Goal: Task Accomplishment & Management: Manage account settings

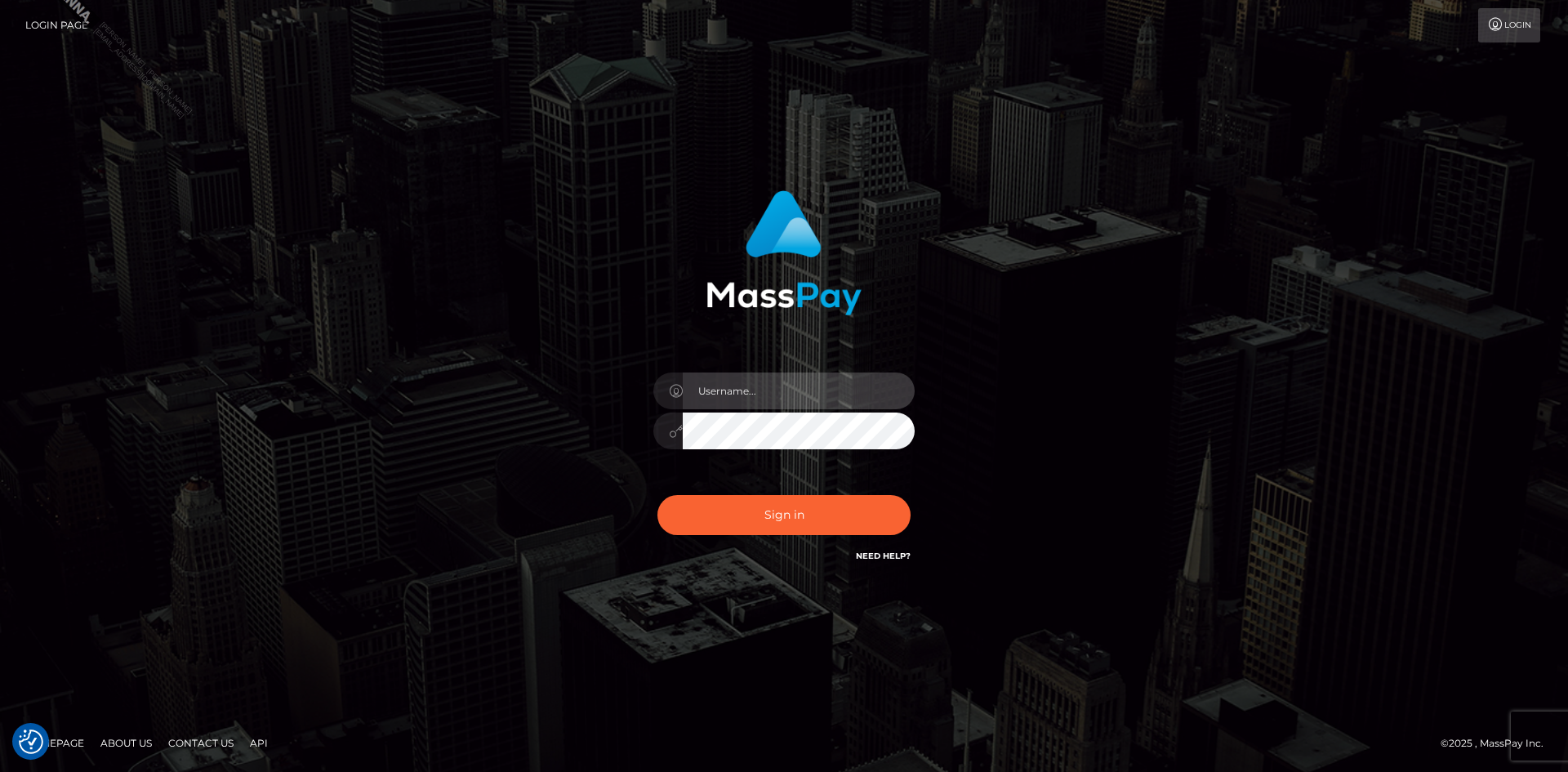
click at [759, 394] on input "text" at bounding box center [798, 390] width 232 height 36
type input "[PERSON_NAME].Spree"
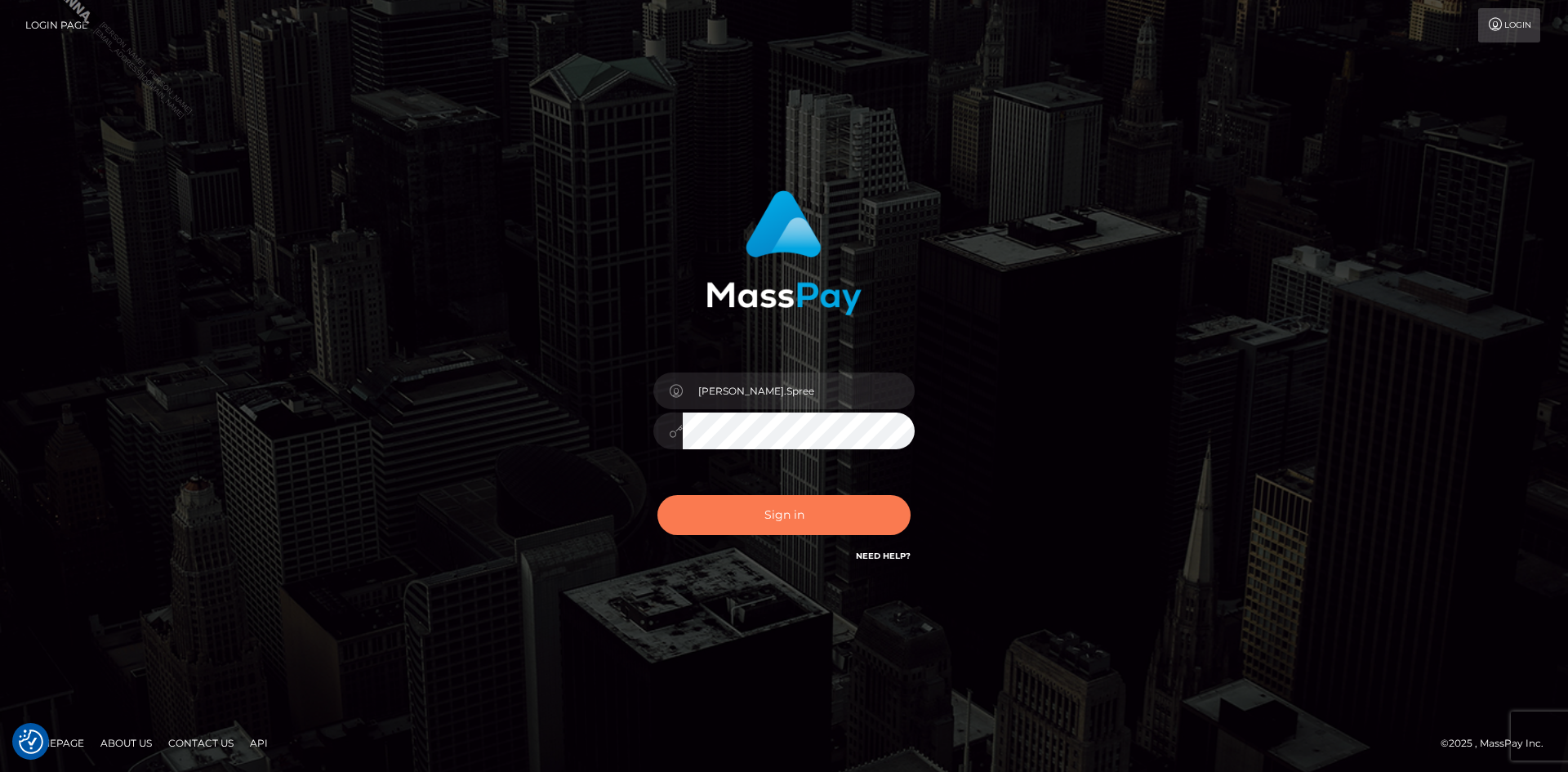
click at [718, 510] on button "Sign in" at bounding box center [784, 514] width 253 height 40
click at [761, 363] on div at bounding box center [784, 422] width 285 height 125
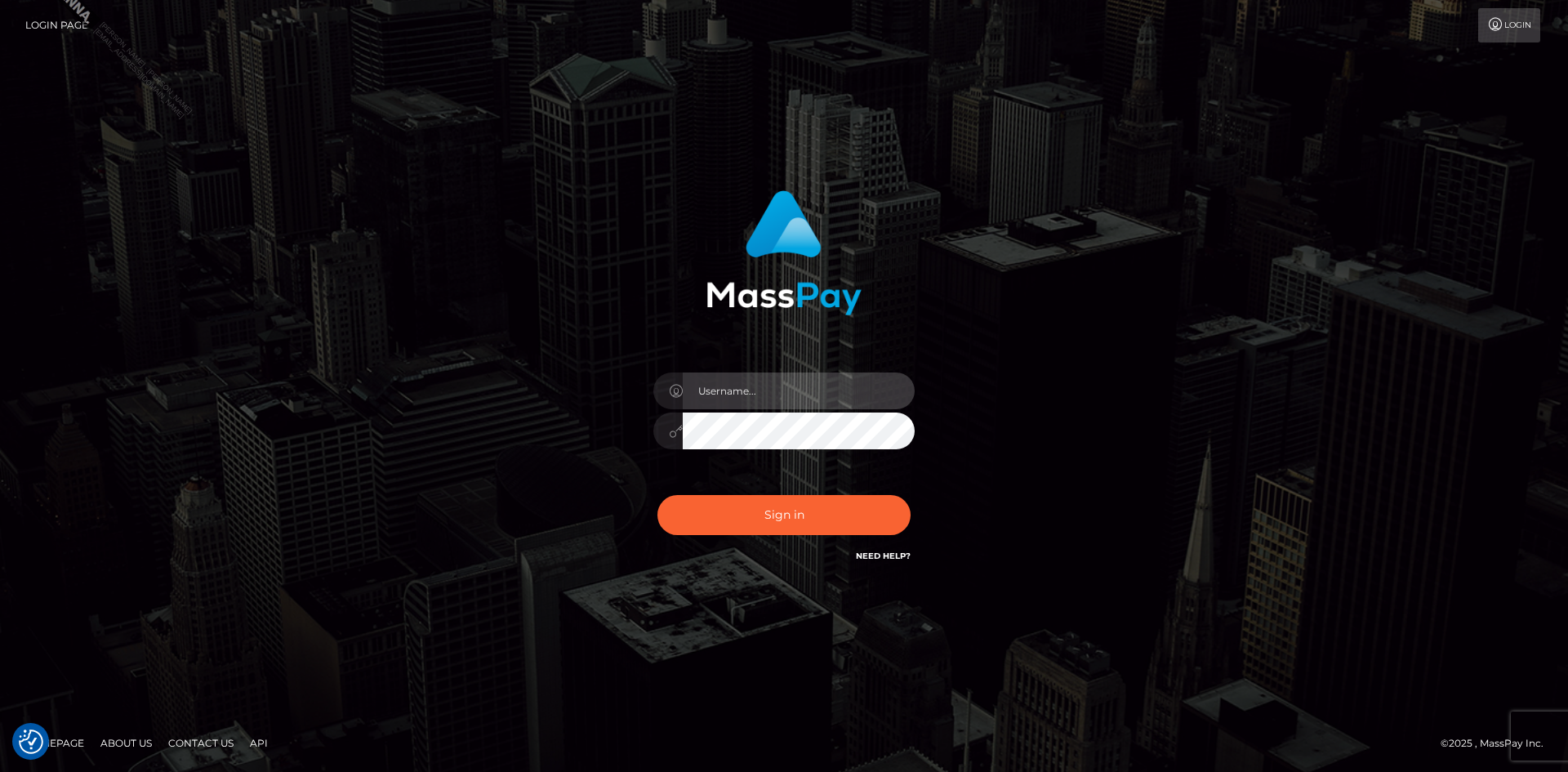
click at [767, 389] on input "text" at bounding box center [798, 390] width 232 height 36
type input "[PERSON_NAME].Spree"
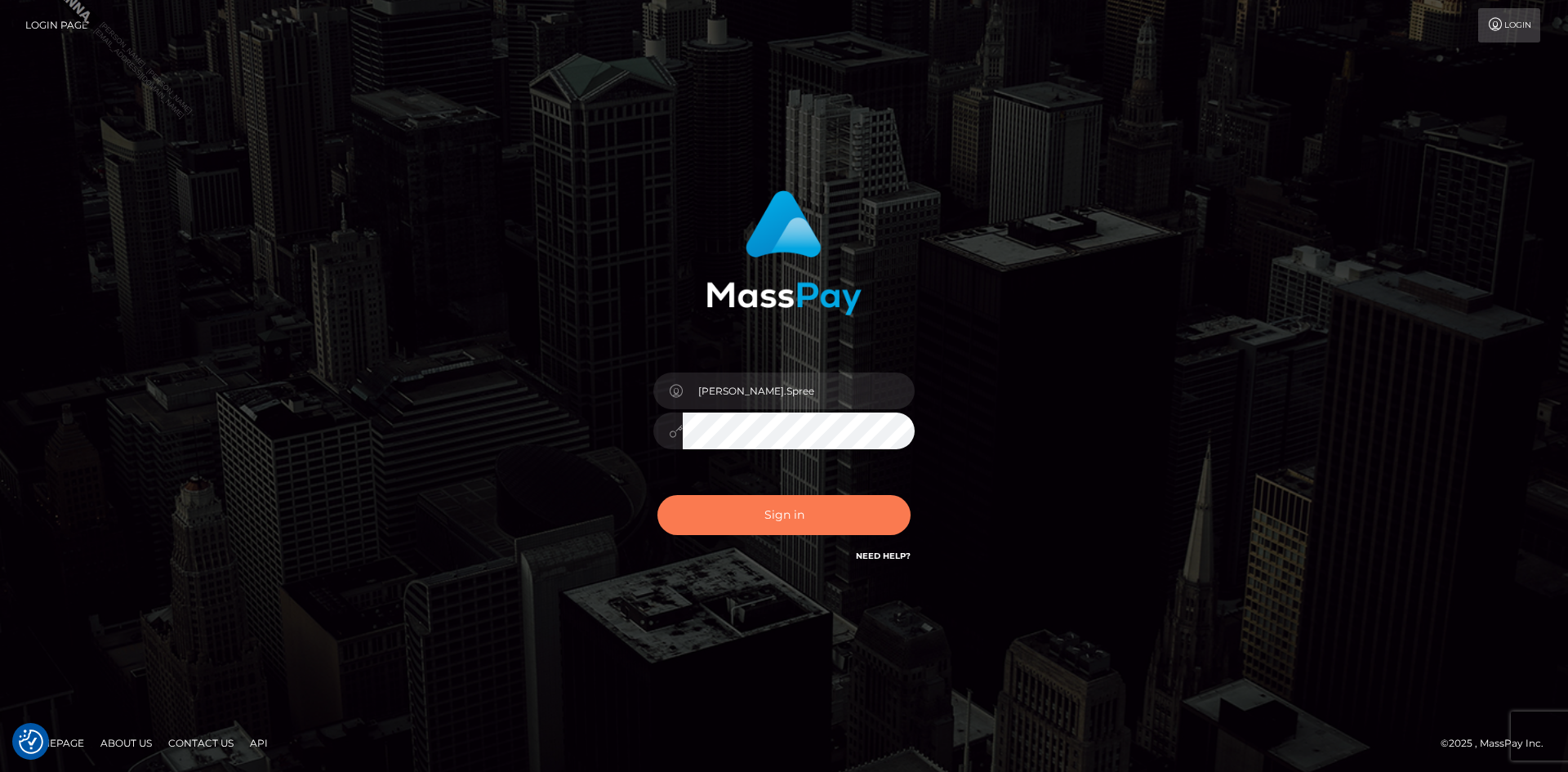
click at [785, 513] on button "Sign in" at bounding box center [784, 514] width 253 height 40
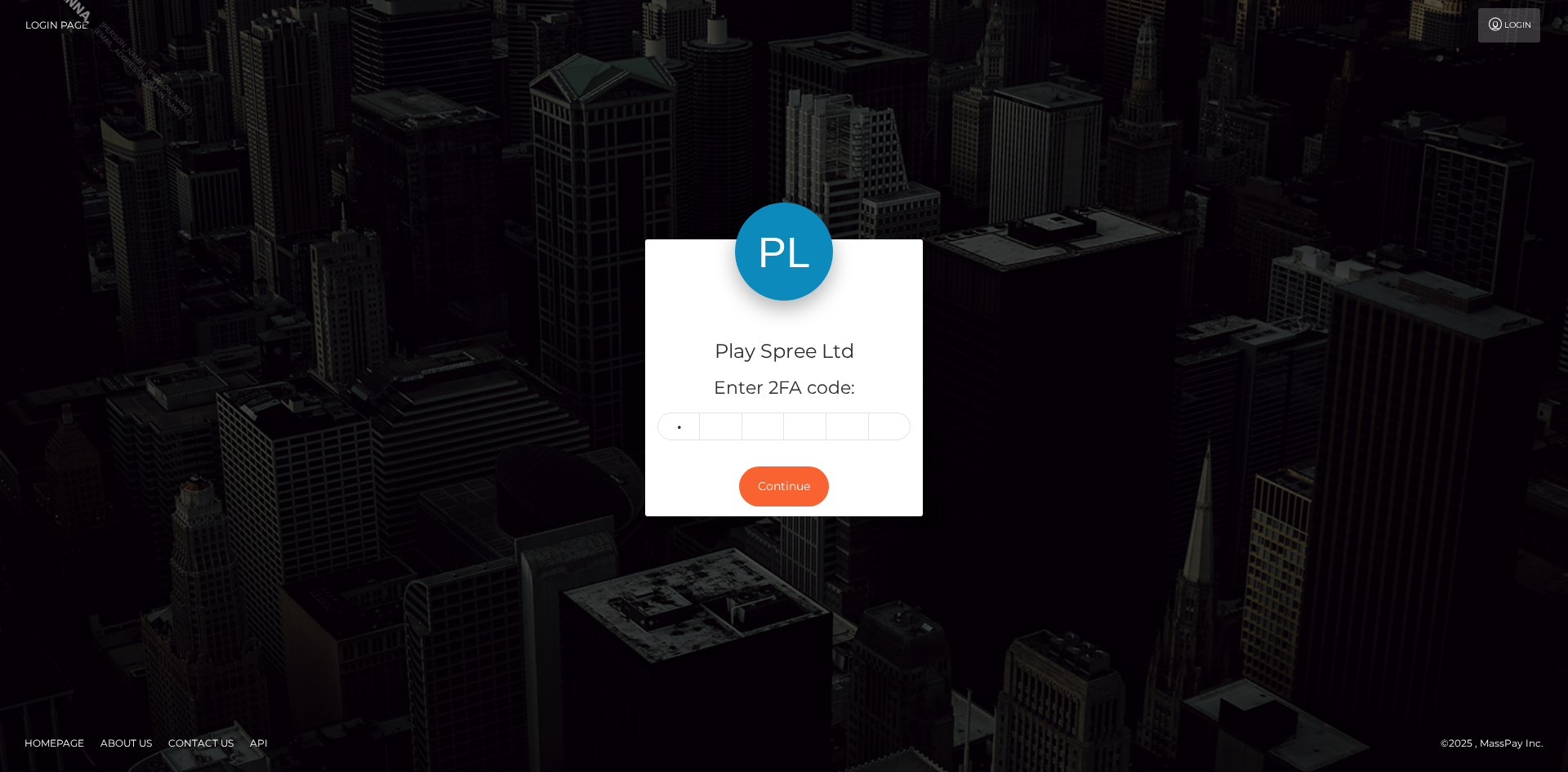
type input "2"
type input "8"
type input "1"
type input "2"
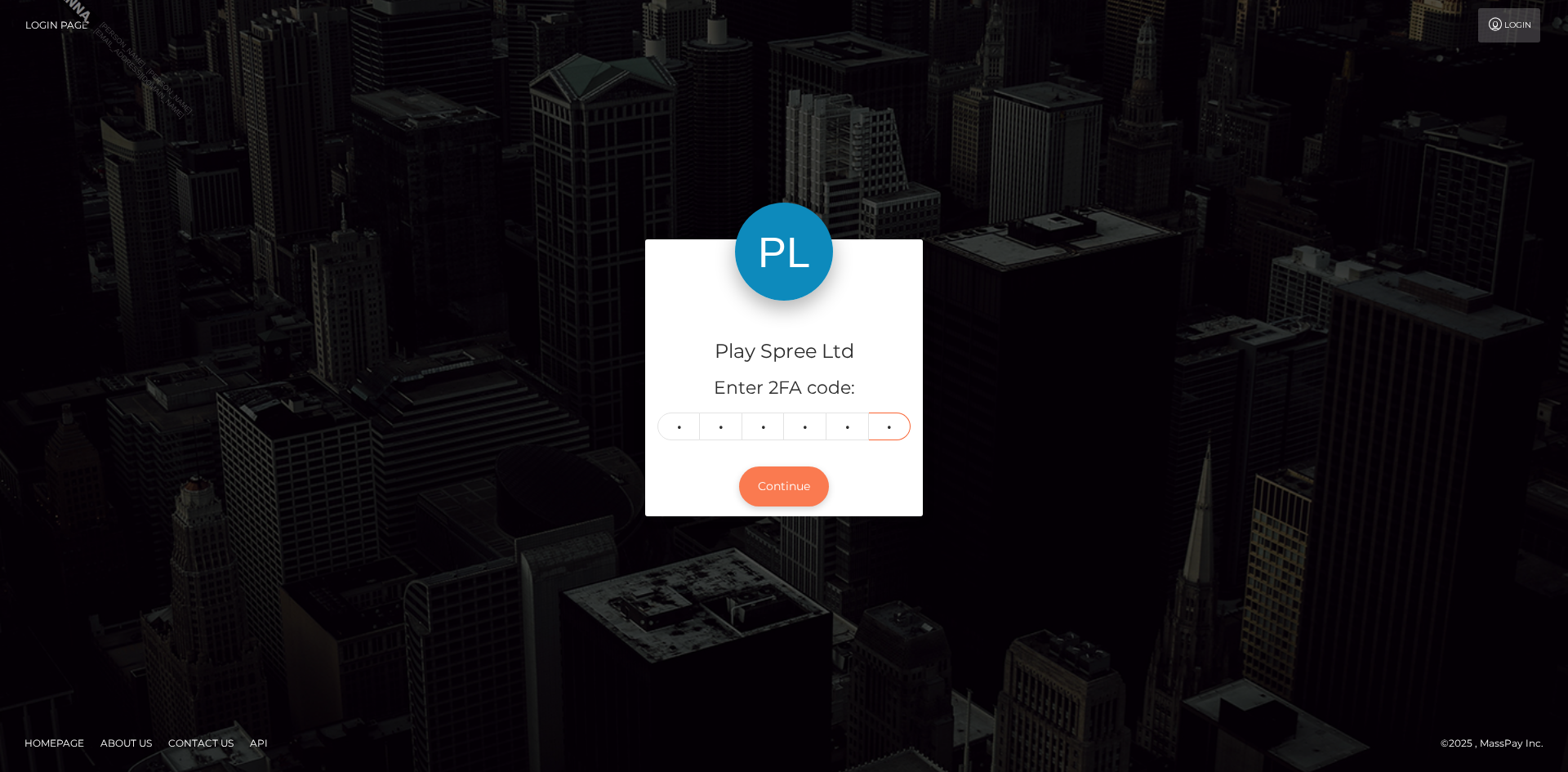
type input "2"
click at [764, 487] on button "Continue" at bounding box center [784, 486] width 90 height 40
